Goal: Contribute content: Add original content to the website for others to see

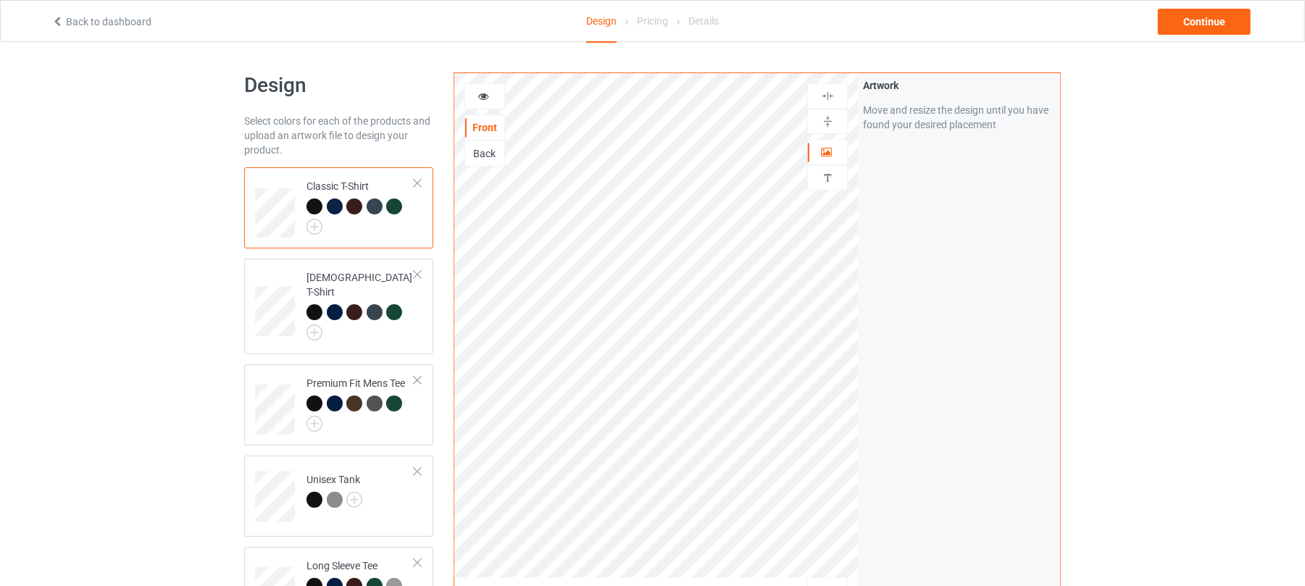
click at [59, 19] on icon at bounding box center [57, 19] width 12 height 10
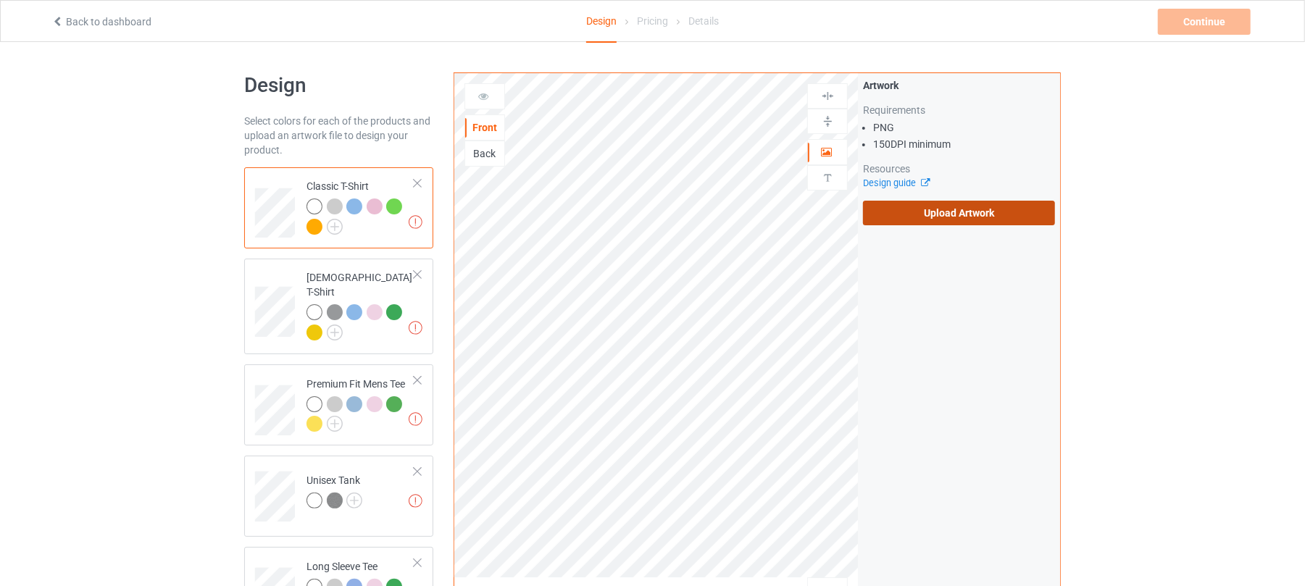
click at [1002, 207] on label "Upload Artwork" at bounding box center [959, 213] width 192 height 25
click at [0, 0] on input "Upload Artwork" at bounding box center [0, 0] width 0 height 0
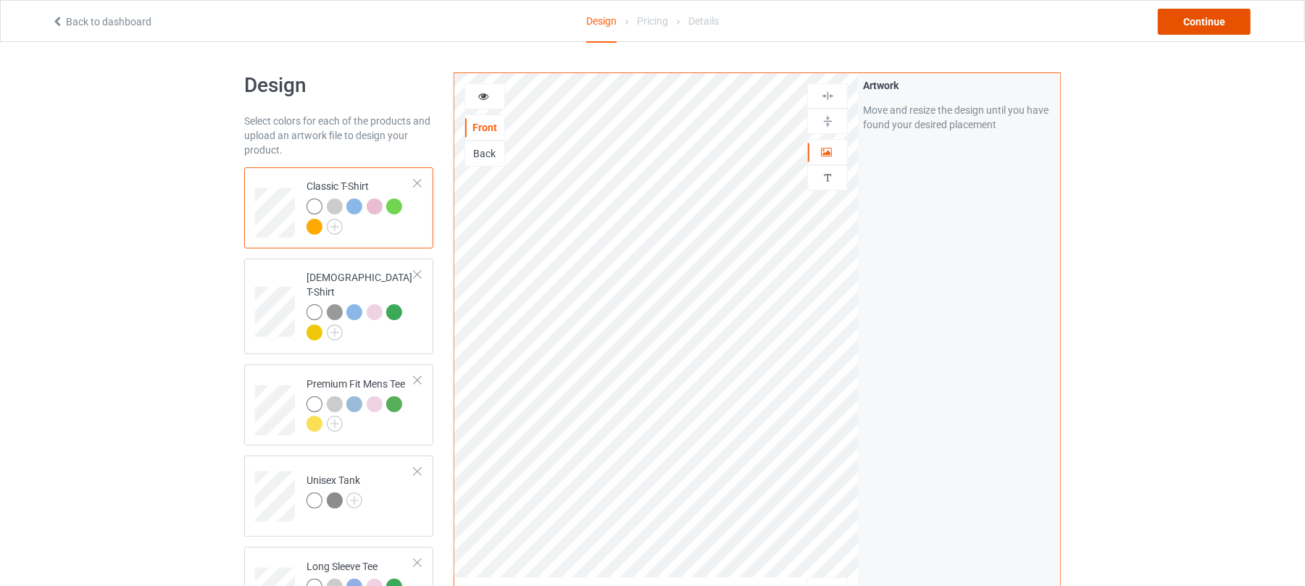
click at [1194, 18] on div "Continue" at bounding box center [1204, 22] width 93 height 26
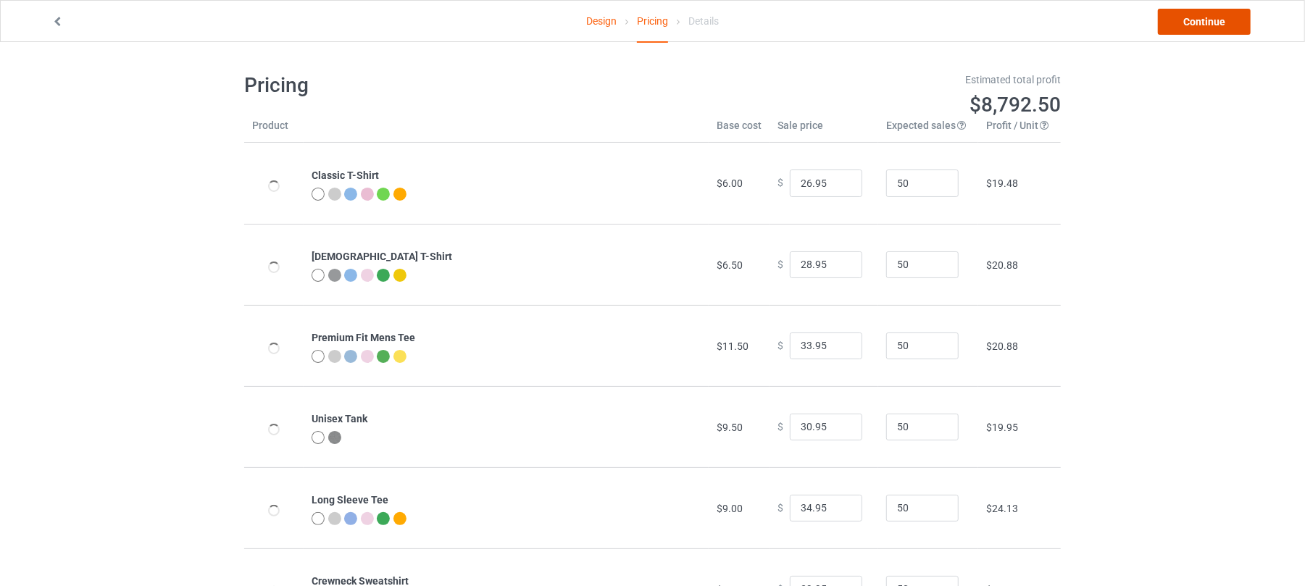
click at [1212, 21] on link "Continue" at bounding box center [1204, 22] width 93 height 26
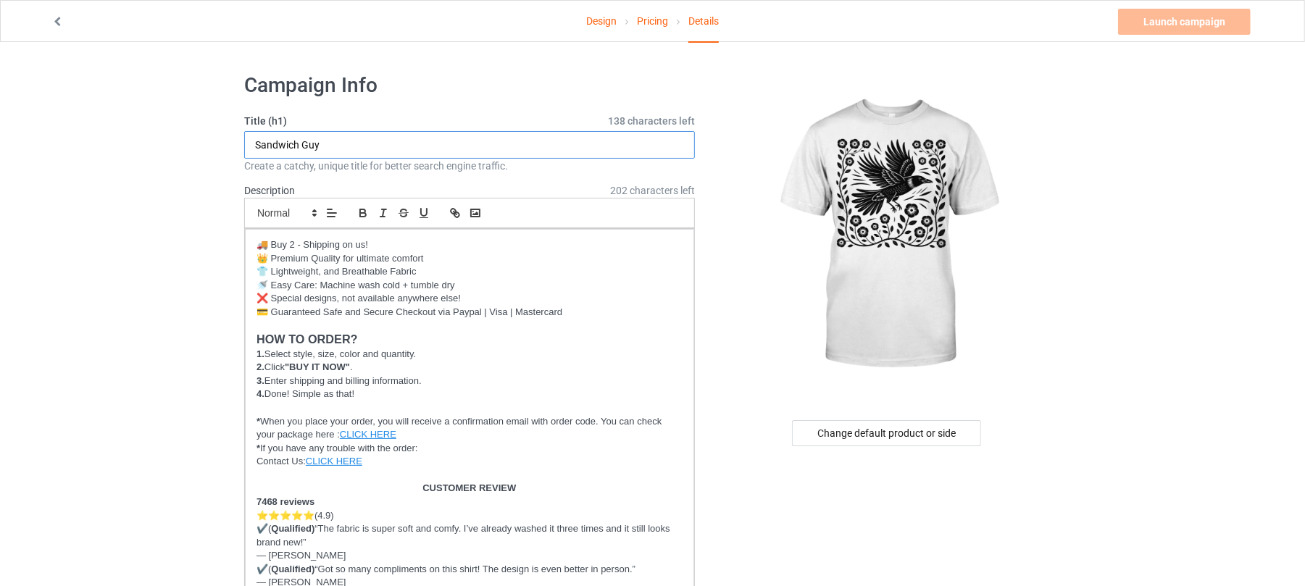
drag, startPoint x: 357, startPoint y: 143, endPoint x: 171, endPoint y: 140, distance: 186.3
paste input "Folk Art Linocut Crow"
drag, startPoint x: 293, startPoint y: 141, endPoint x: 370, endPoint y: 141, distance: 76.8
click at [370, 141] on input "Folk Art Linocut Crow" at bounding box center [469, 145] width 451 height 28
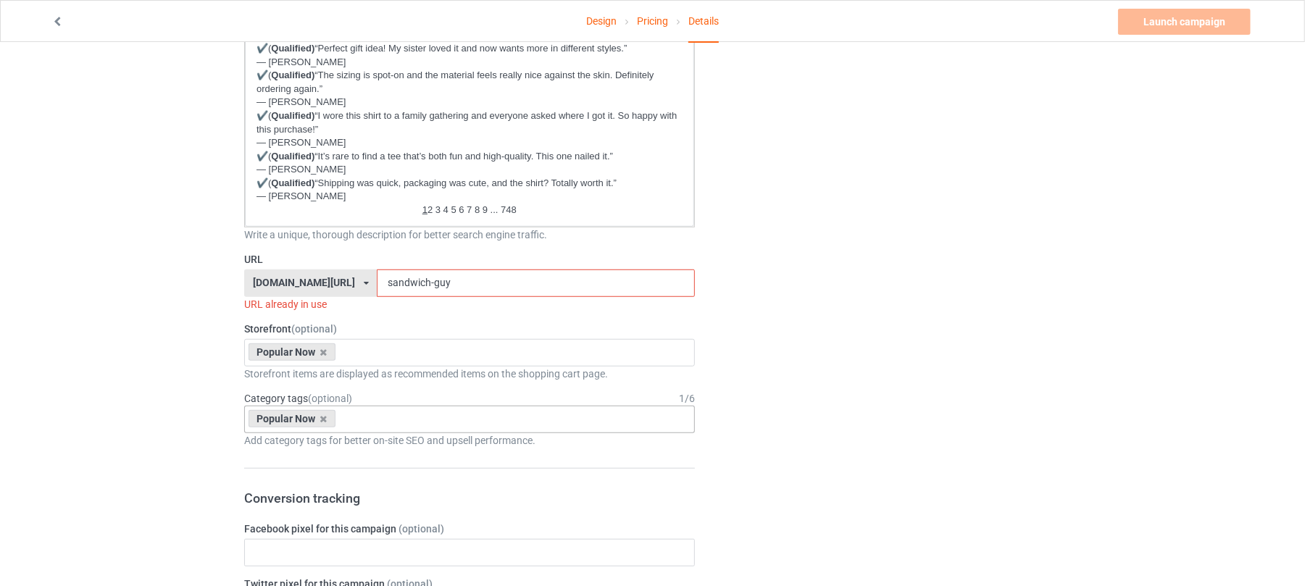
scroll to position [676, 0]
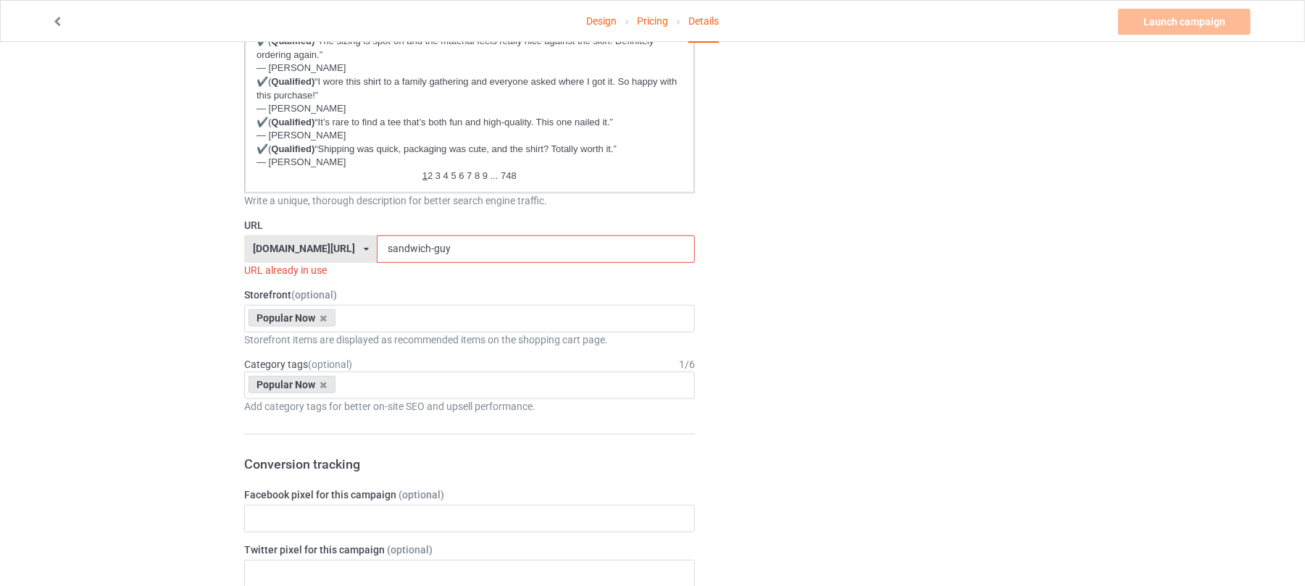
type input "Folk Art Linocut Crow"
drag, startPoint x: 454, startPoint y: 244, endPoint x: 315, endPoint y: 243, distance: 139.1
click at [322, 243] on div "[DOMAIN_NAME][URL] [DOMAIN_NAME][URL] [DOMAIN_NAME][URL] 6273c5abfddeea00434baf…" at bounding box center [469, 250] width 451 height 28
paste input "Linocut Crow"
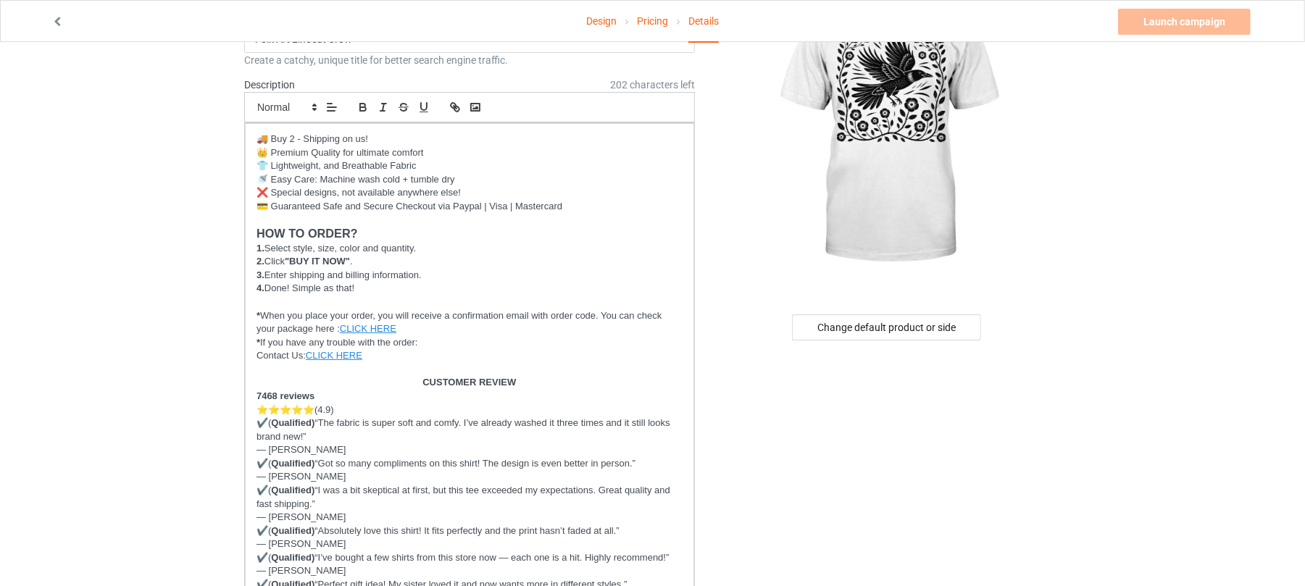
scroll to position [0, 0]
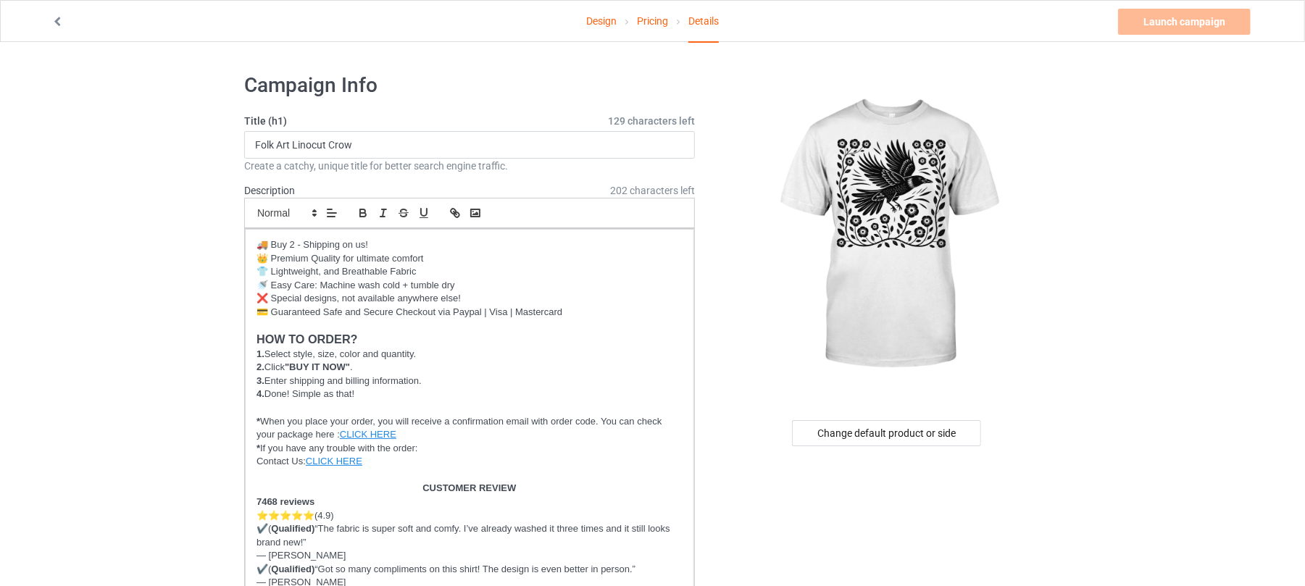
type input "Linocut Crow"
click at [417, 155] on input "Folk Art Linocut Crow" at bounding box center [469, 145] width 451 height 28
click at [416, 155] on input "Folk Art Linocut Crow" at bounding box center [469, 145] width 451 height 28
paste input "text"
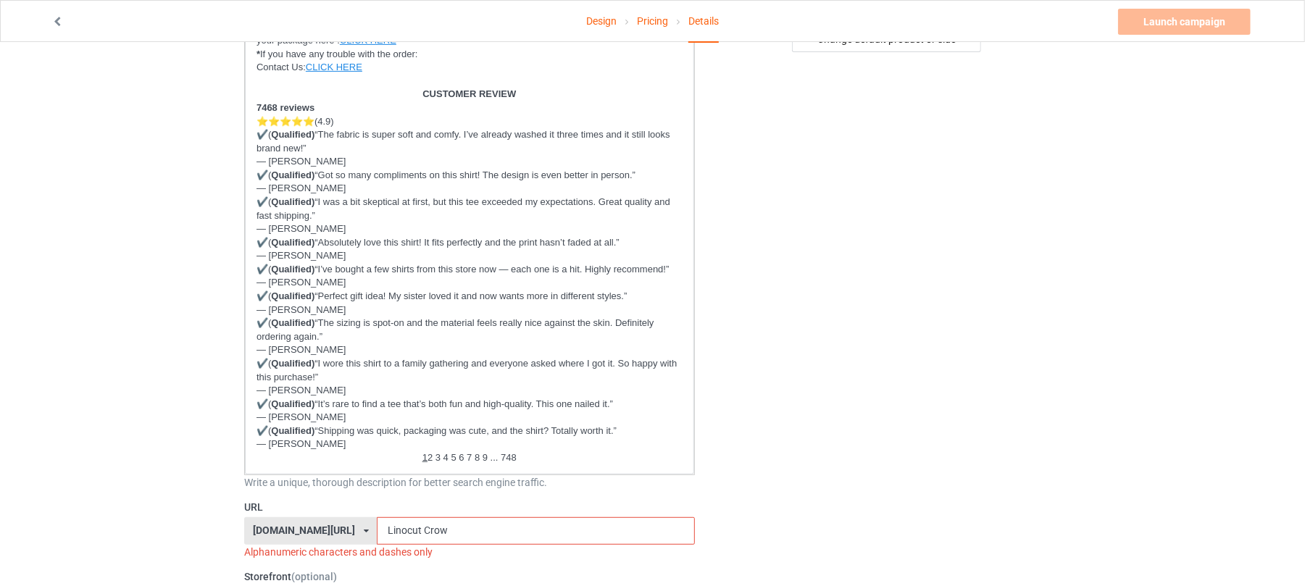
scroll to position [580, 0]
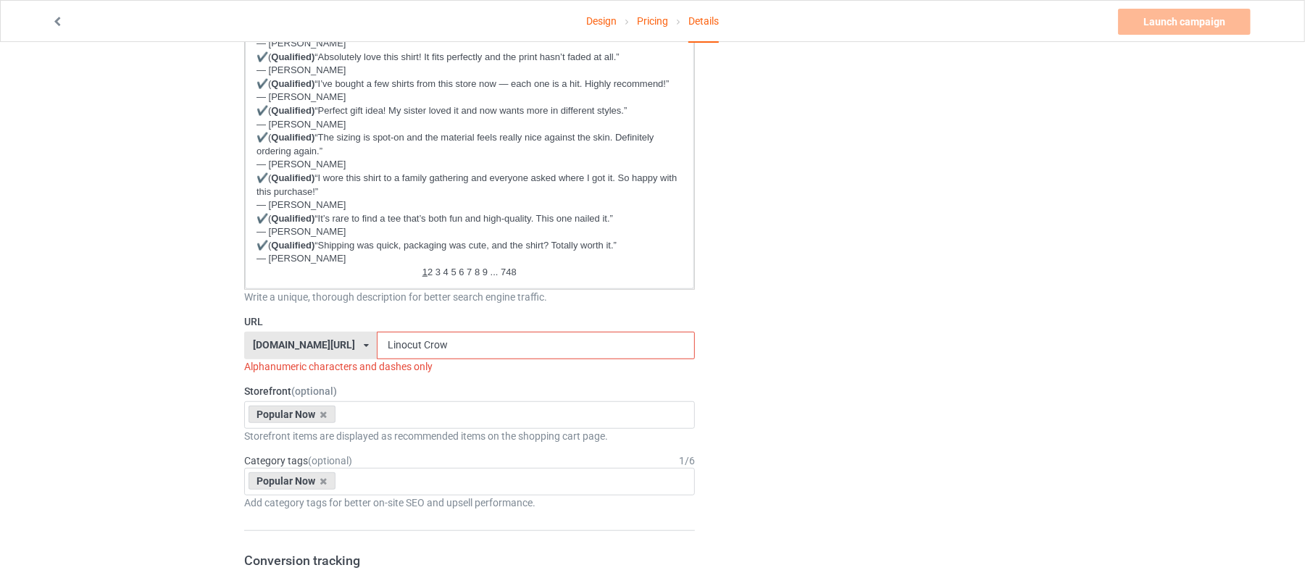
type input "Folk Art Crow"
drag, startPoint x: 447, startPoint y: 345, endPoint x: 305, endPoint y: 344, distance: 142.0
click at [312, 345] on div "[DOMAIN_NAME][URL] [DOMAIN_NAME][URL] [DOMAIN_NAME][URL] 6273c5abfddeea00434baf…" at bounding box center [469, 346] width 451 height 28
paste input "Folk Ar"
click at [377, 342] on input "Folk Art Crow" at bounding box center [535, 346] width 317 height 28
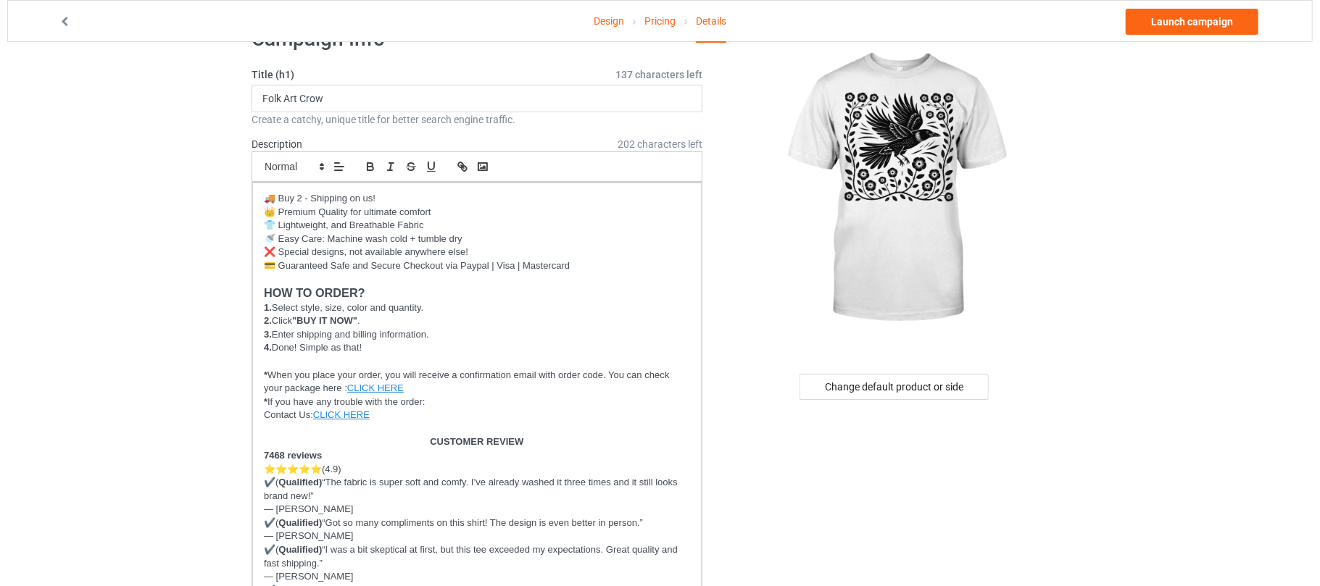
scroll to position [0, 0]
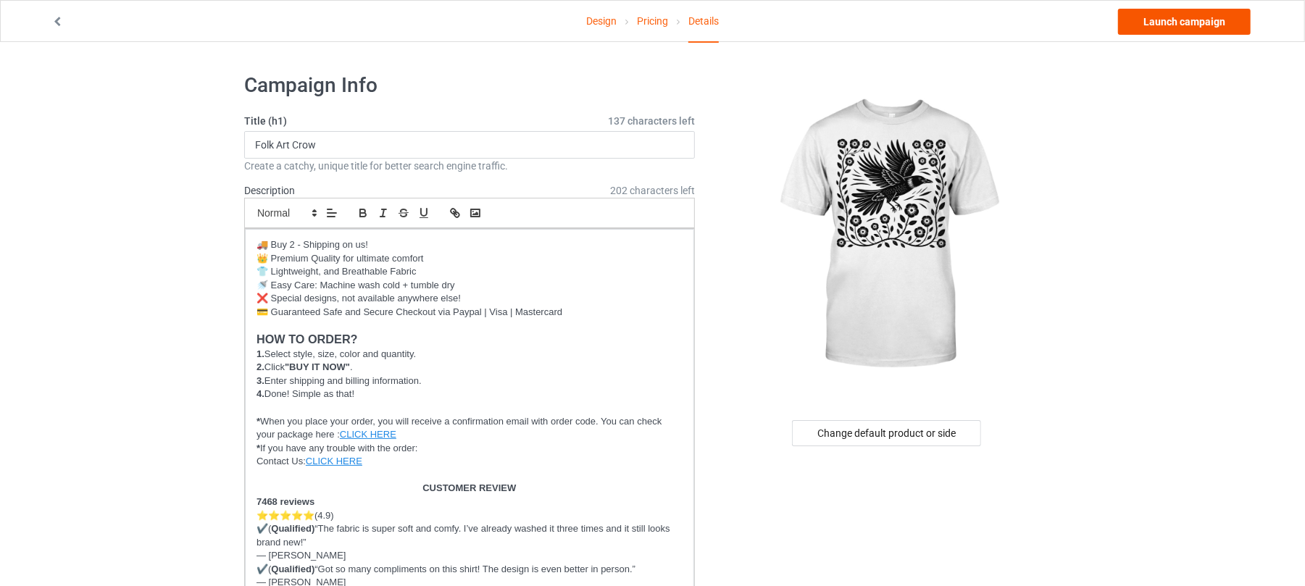
type input "folk-art-crow"
click at [1191, 24] on link "Launch campaign" at bounding box center [1184, 22] width 133 height 26
